Goal: Book appointment/travel/reservation

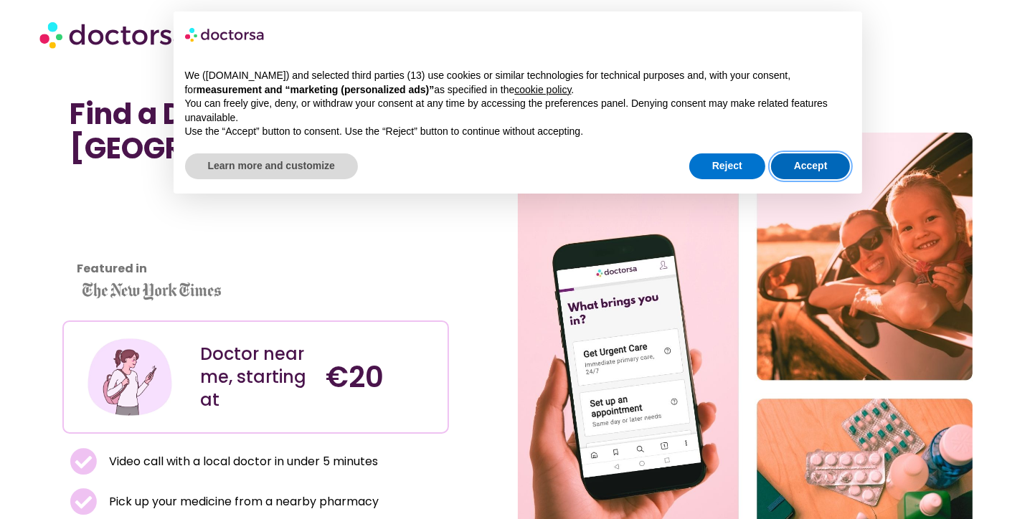
click at [811, 160] on button "Accept" at bounding box center [811, 167] width 80 height 26
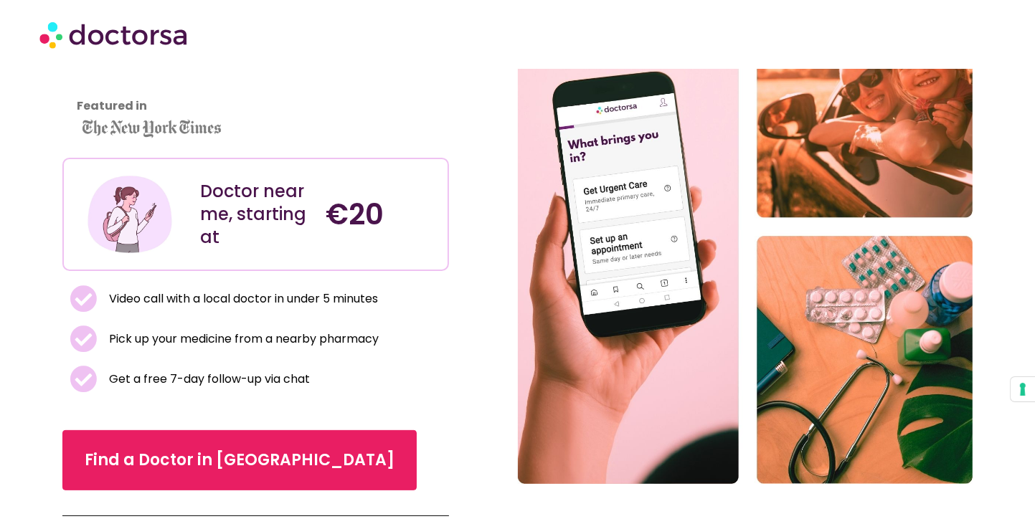
scroll to position [172, 0]
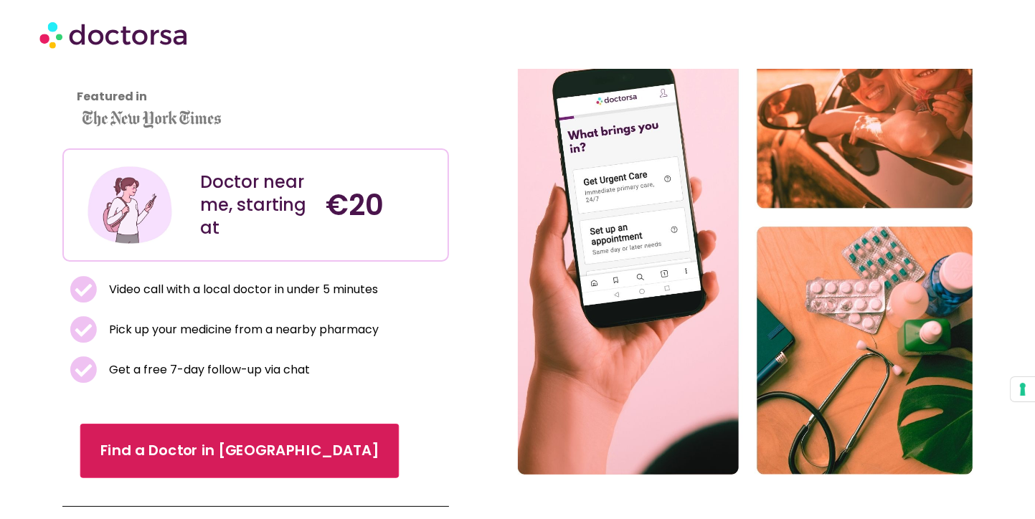
click at [161, 436] on link "Find a Doctor in Algarve" at bounding box center [239, 451] width 319 height 55
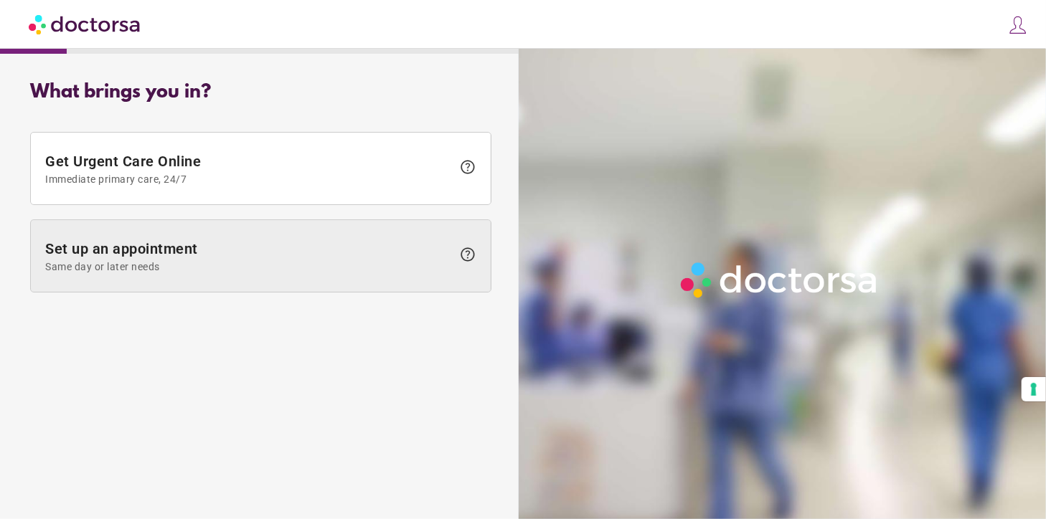
click at [172, 249] on span "Set up an appointment Same day or later needs" at bounding box center [248, 256] width 407 height 32
